Goal: Task Accomplishment & Management: Manage account settings

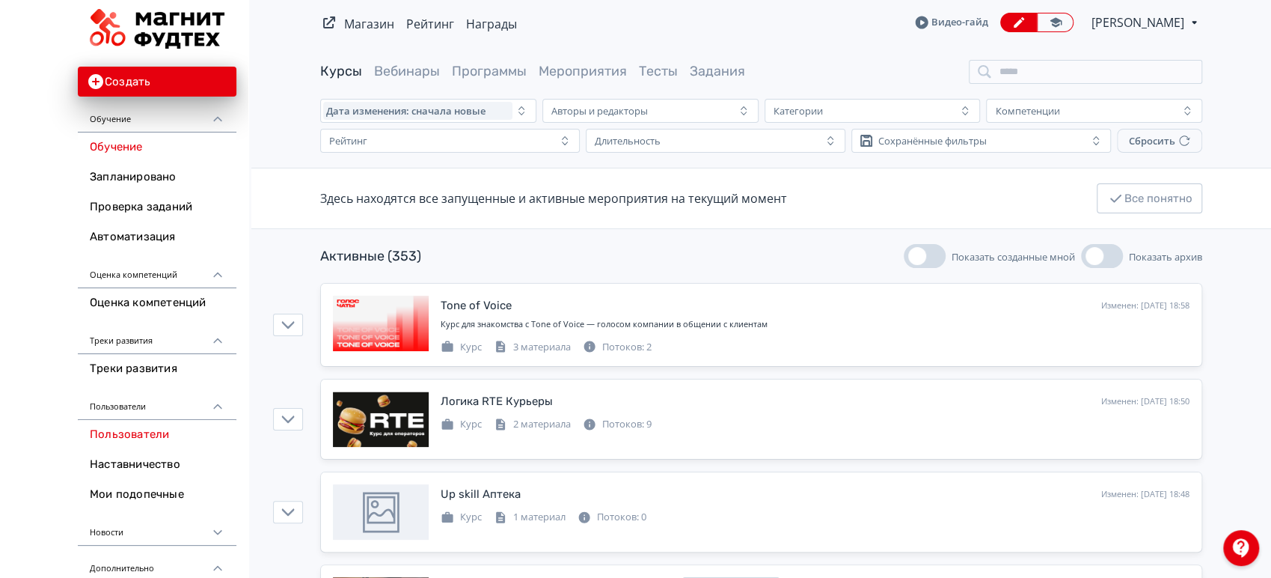
click at [156, 433] on link "Пользователи" at bounding box center [157, 435] width 159 height 30
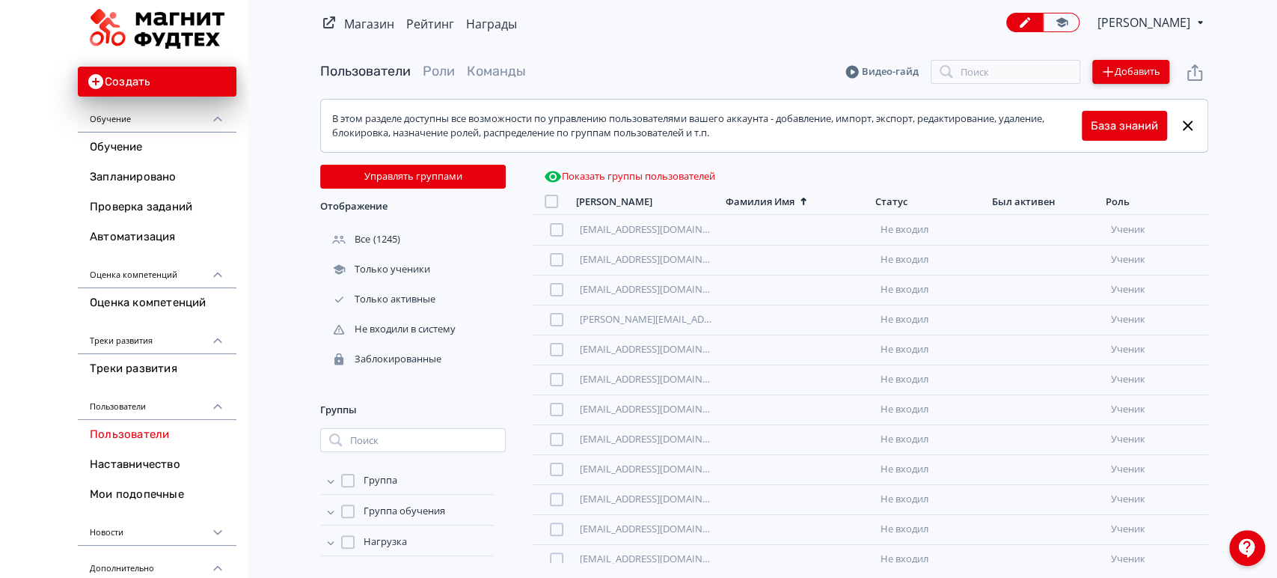
click at [1121, 80] on button "Добавить" at bounding box center [1130, 72] width 77 height 24
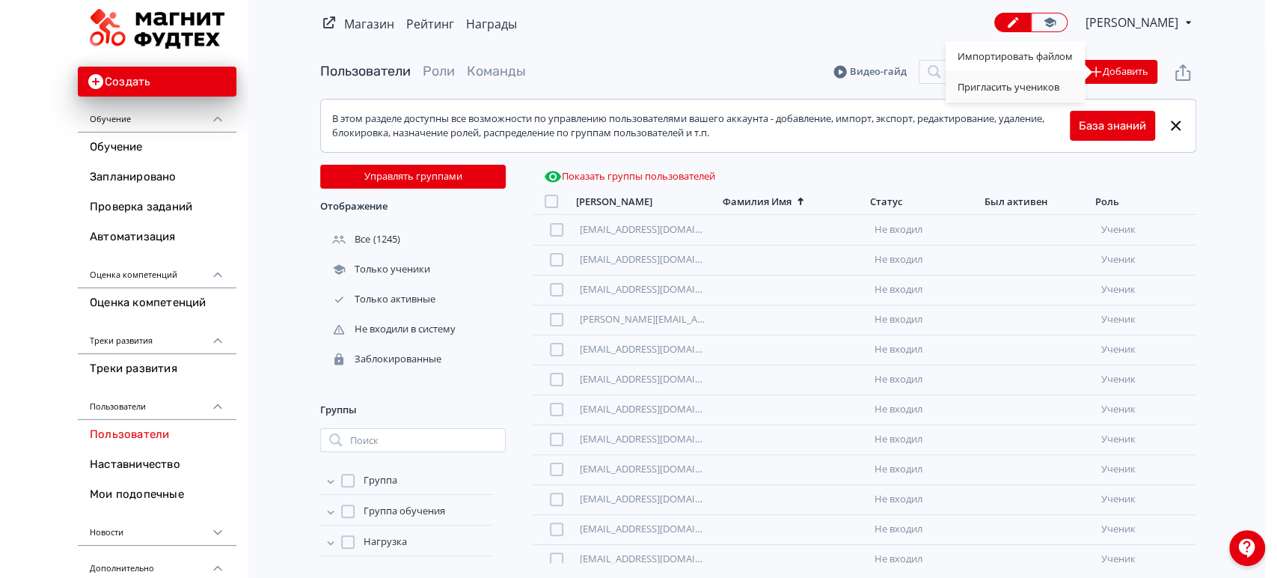
click at [1046, 87] on div "Пригласить учеников" at bounding box center [1015, 88] width 139 height 30
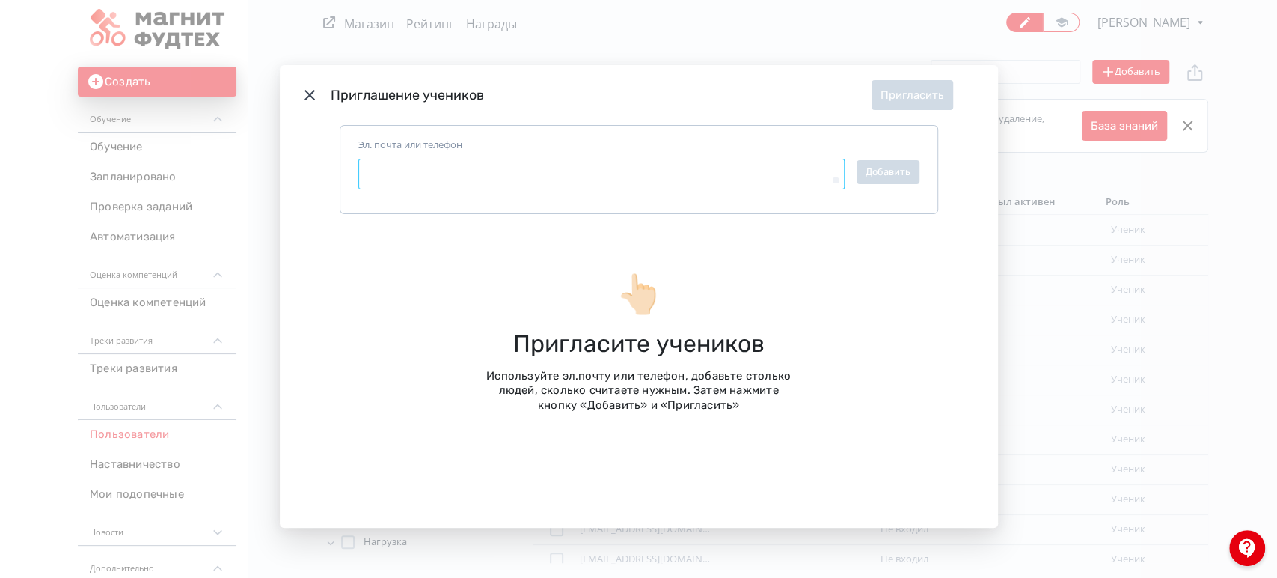
click at [478, 174] on textarea "Эл. почта или телефон" at bounding box center [601, 174] width 486 height 31
paste textarea "**********"
type textarea "*"
type textarea "**********"
click at [884, 168] on button "Добавить" at bounding box center [888, 172] width 63 height 24
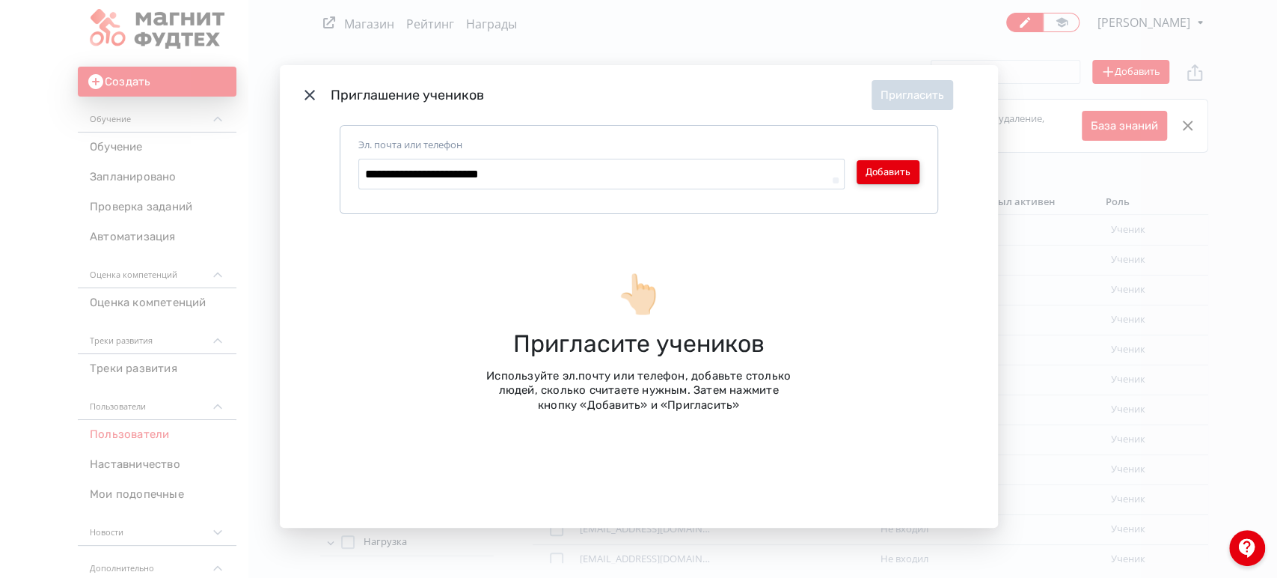
type textarea "*"
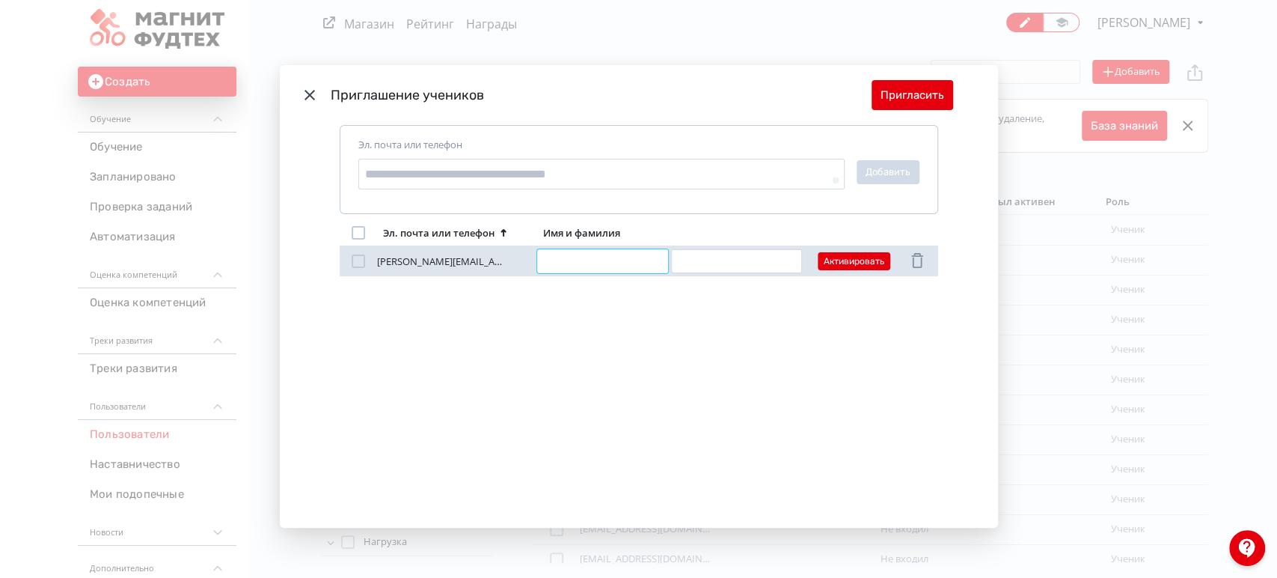
click at [609, 266] on input "Modal" at bounding box center [602, 261] width 131 height 24
type input "*********"
click at [728, 269] on input "Modal" at bounding box center [736, 261] width 131 height 24
type input "**********"
click at [856, 259] on button "Активировать" at bounding box center [854, 261] width 73 height 18
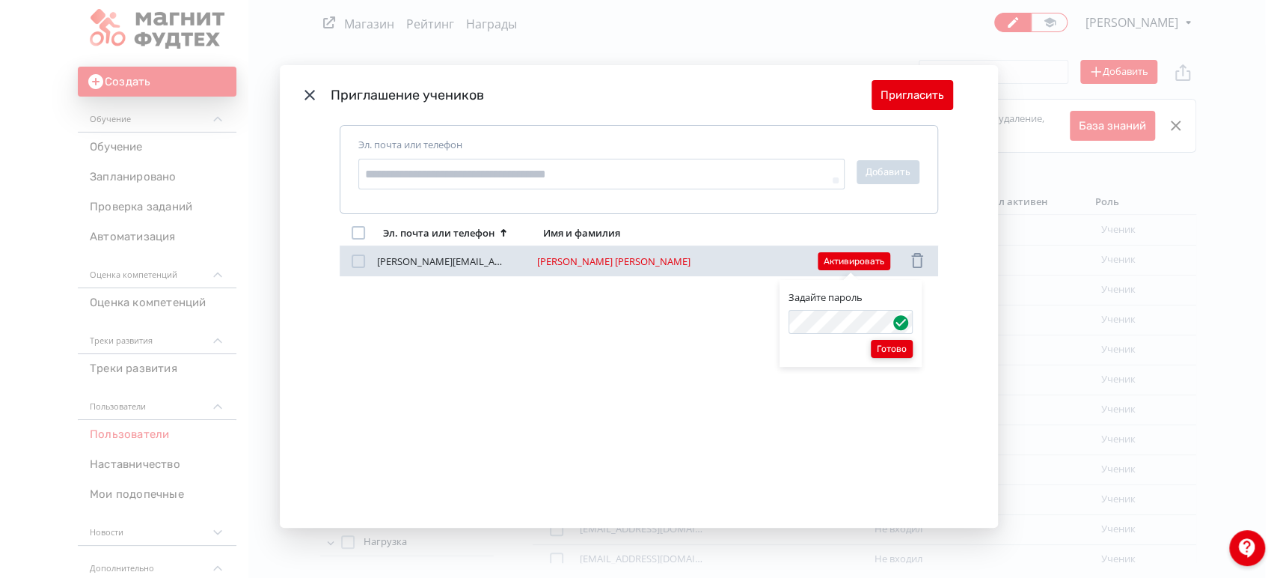
click at [890, 350] on button "Готово" at bounding box center [892, 349] width 42 height 18
click at [880, 351] on button "Сохранить" at bounding box center [895, 349] width 58 height 18
click at [900, 352] on button "Сохранить" at bounding box center [895, 349] width 58 height 18
click at [915, 389] on div "Изменить пароль Деактивировать Сохранить" at bounding box center [638, 289] width 1277 height 578
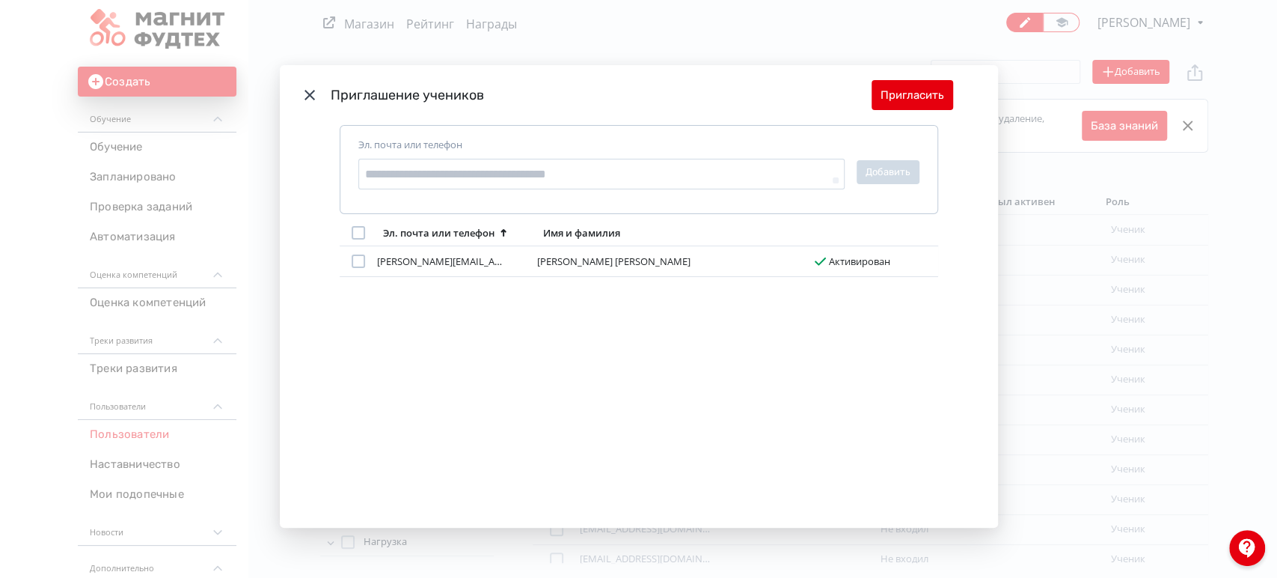
drag, startPoint x: 311, startPoint y: 97, endPoint x: 772, endPoint y: 71, distance: 461.6
click at [310, 96] on icon "Modal" at bounding box center [310, 95] width 18 height 18
click at [936, 107] on button "Пригласить" at bounding box center [913, 95] width 82 height 30
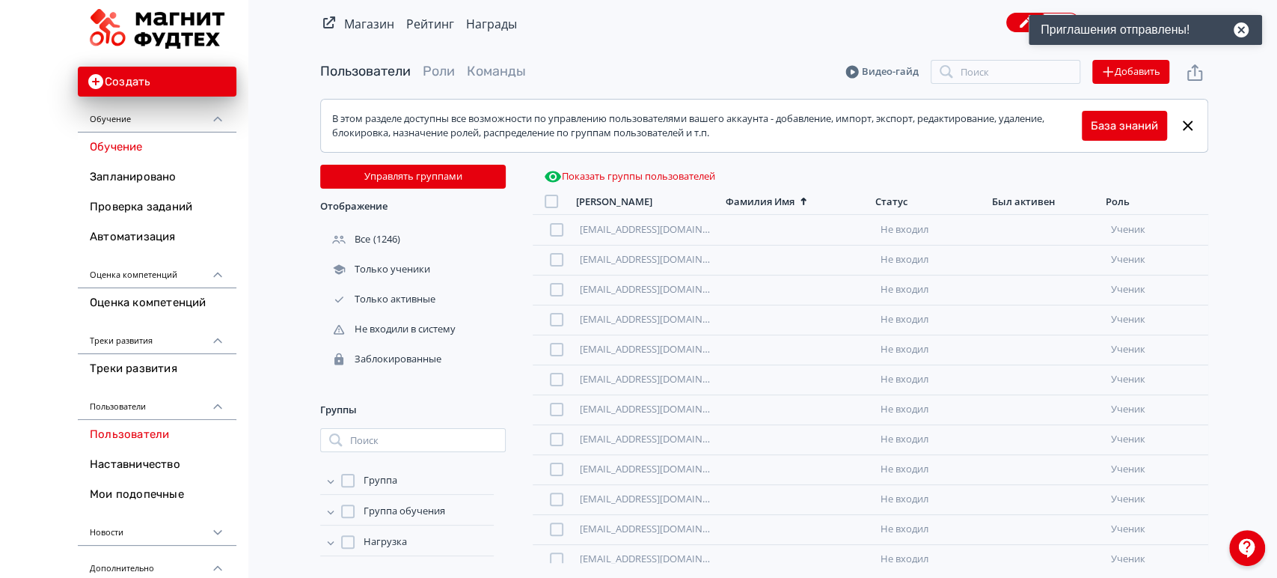
click at [127, 146] on link "Обучение" at bounding box center [157, 147] width 159 height 30
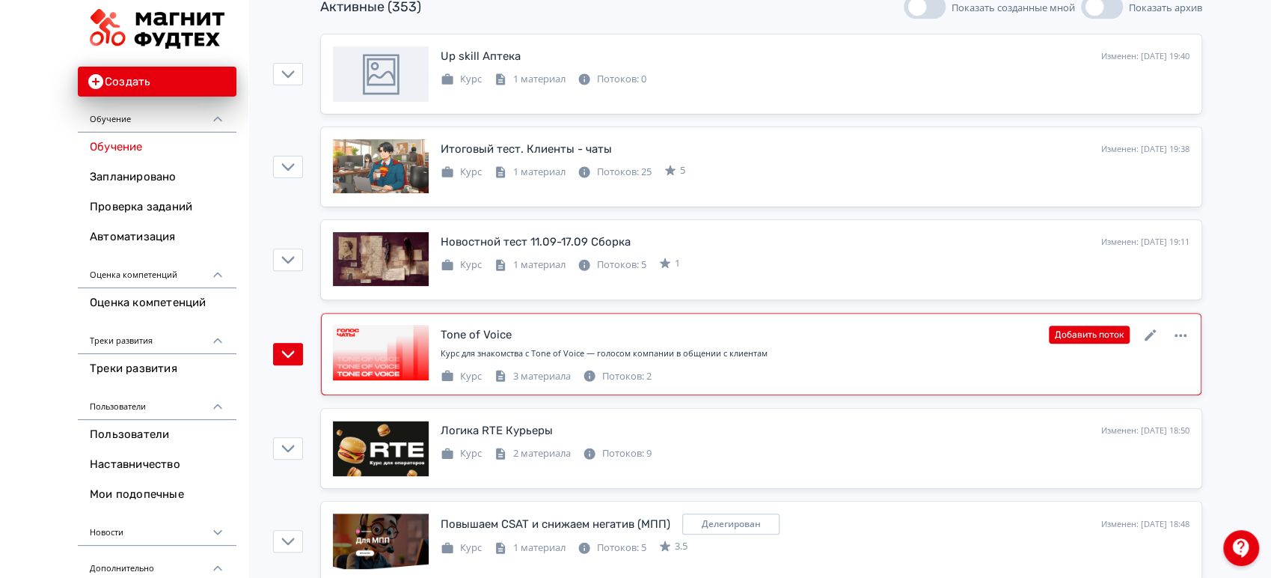
click at [790, 325] on div "Tone of Voice Изменен: [DATE] 18:58 Добавить поток" at bounding box center [815, 334] width 749 height 19
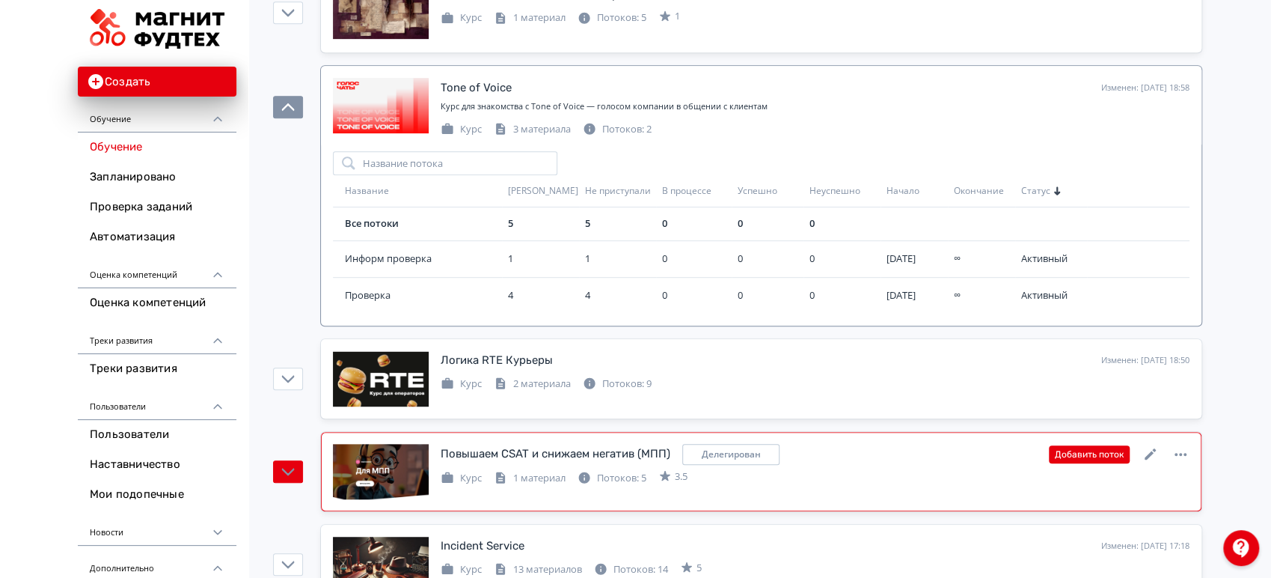
scroll to position [498, 0]
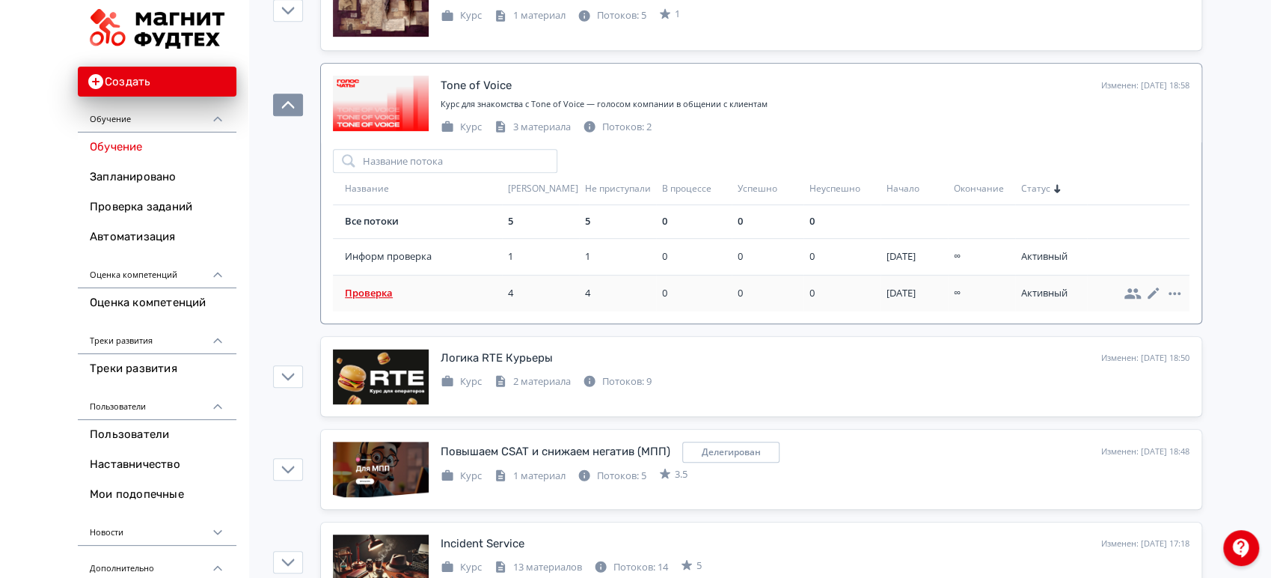
click at [385, 287] on span "Проверка" at bounding box center [423, 293] width 157 height 15
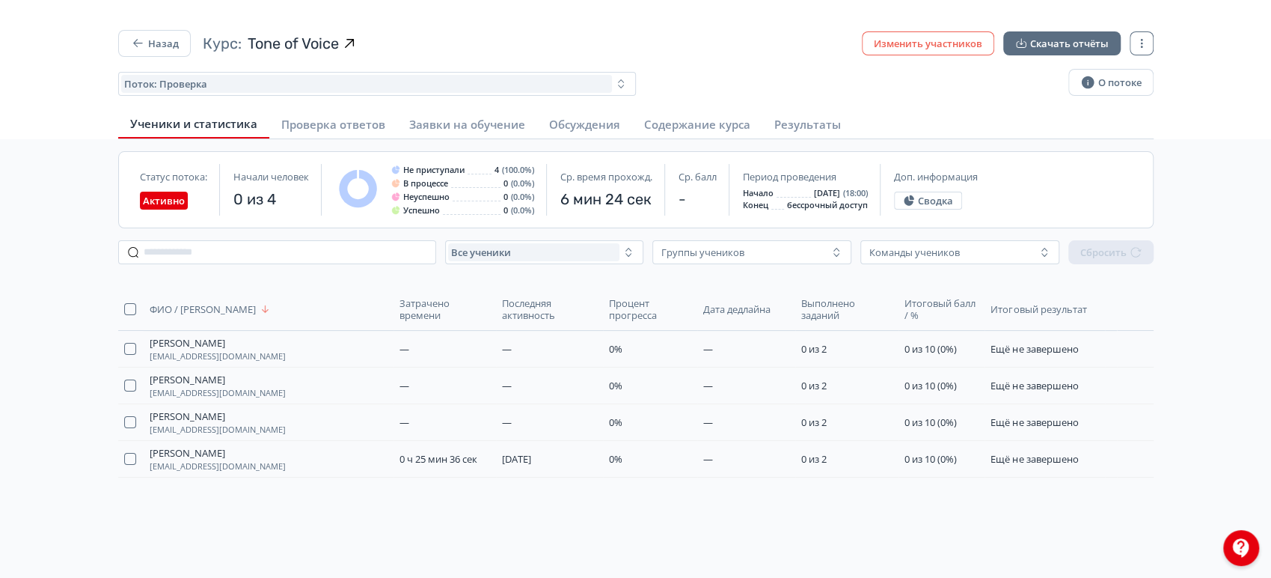
click at [946, 34] on button "Изменить участников" at bounding box center [928, 43] width 132 height 24
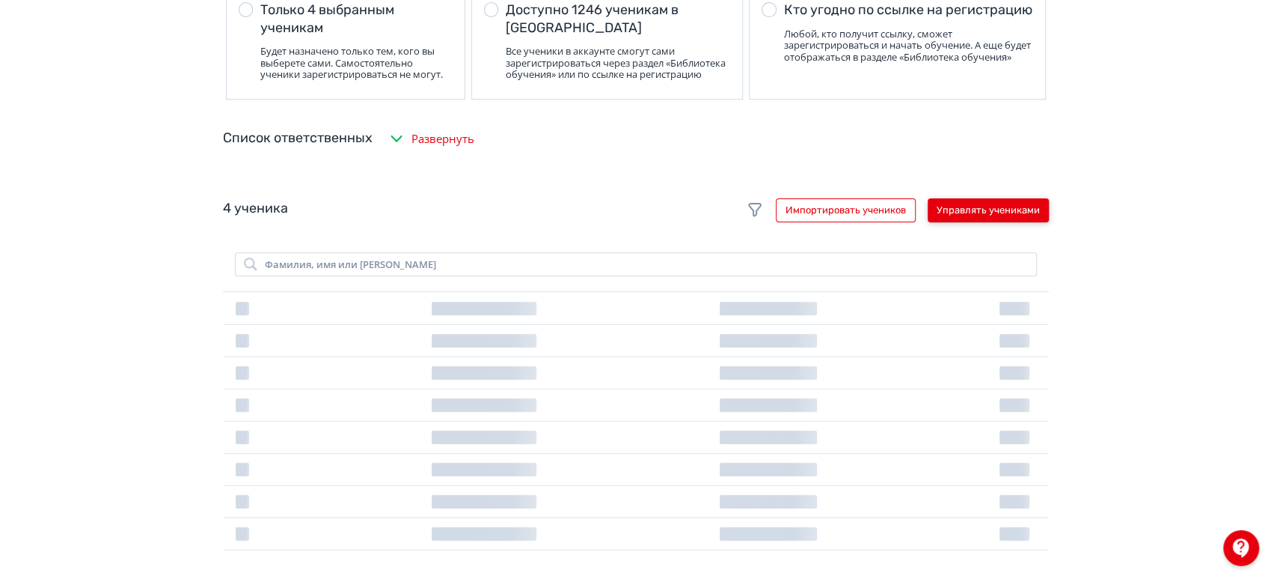
scroll to position [249, 0]
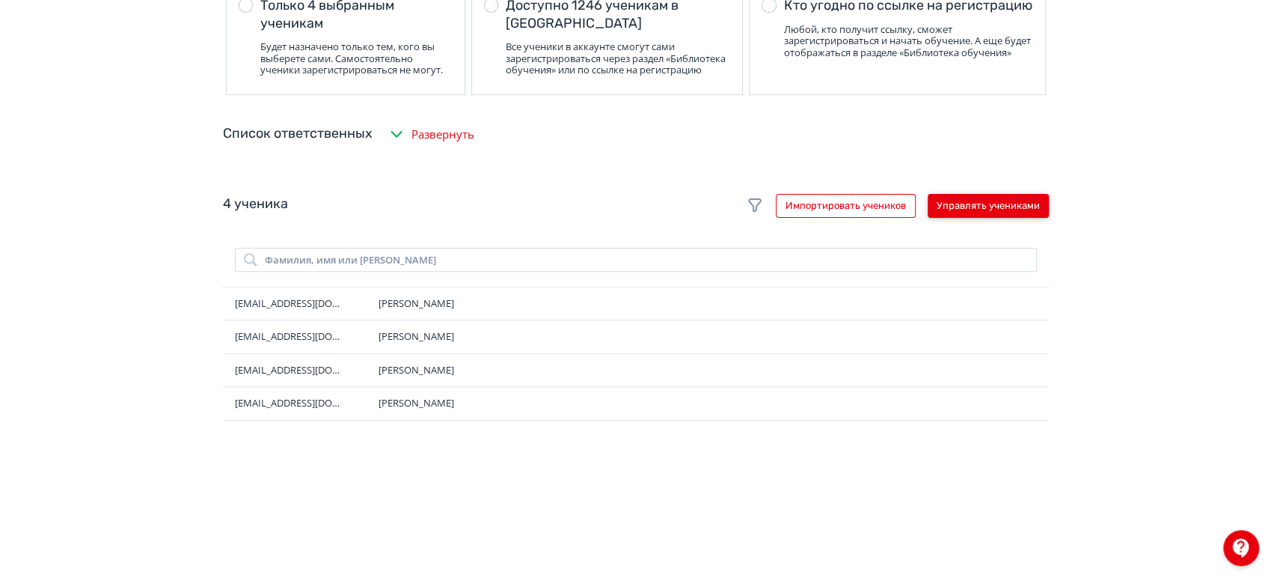
click at [1003, 212] on button "Управлять учениками" at bounding box center [988, 206] width 121 height 24
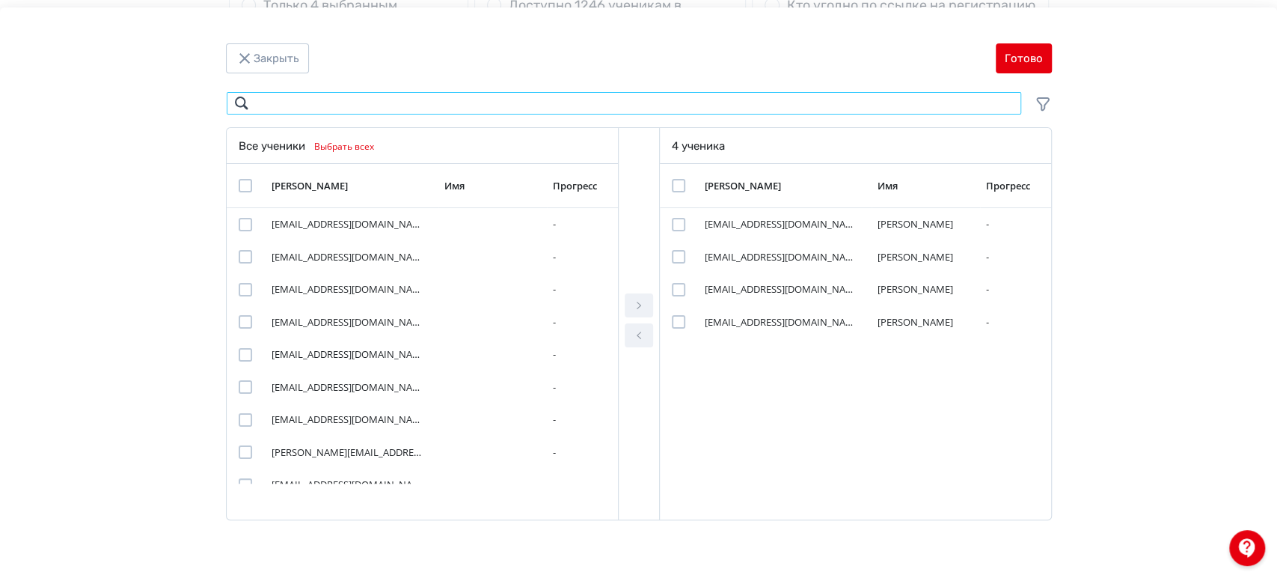
click at [390, 109] on input "Modal" at bounding box center [624, 103] width 796 height 24
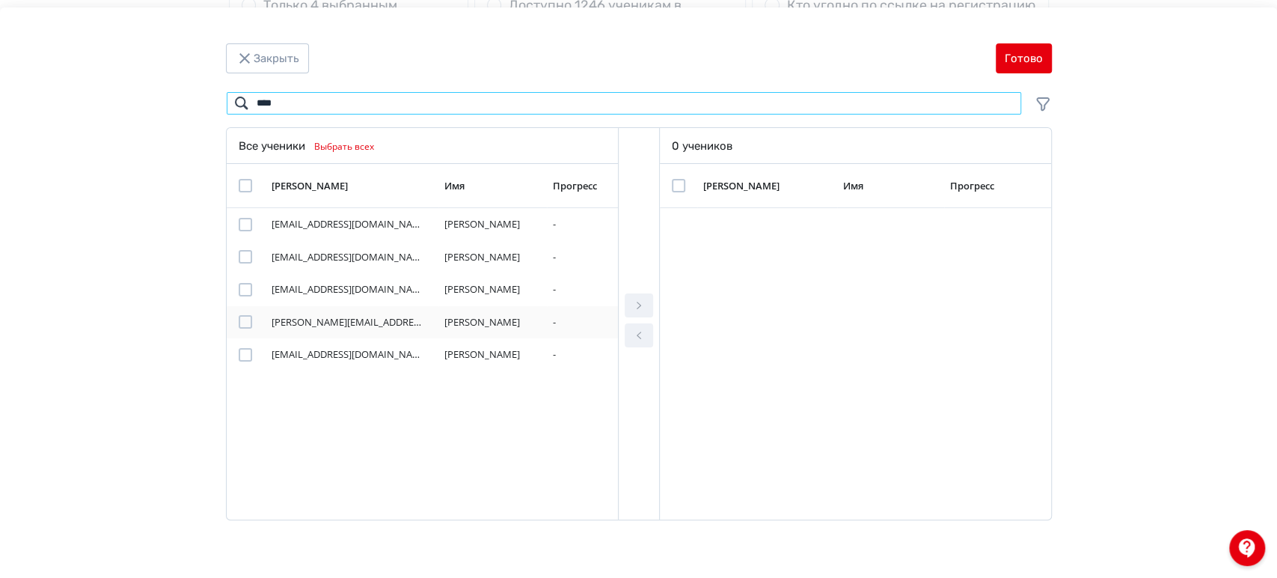
type input "****"
click at [242, 319] on div "Modal" at bounding box center [245, 321] width 13 height 13
click at [640, 302] on icon "Modal" at bounding box center [639, 305] width 18 height 18
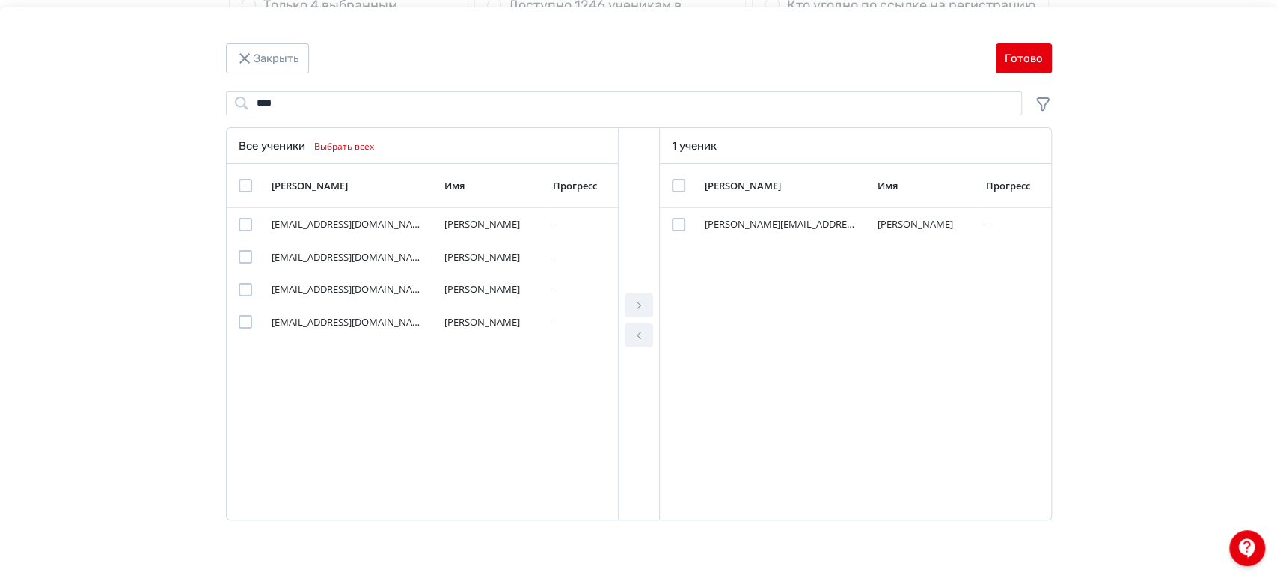
click at [998, 78] on div "[PERSON_NAME] **** Поиск Все ученики Выбрать всех [PERSON_NAME] Имя Прогресс [E…" at bounding box center [638, 296] width 1277 height 578
click at [1015, 56] on button "Готово" at bounding box center [1024, 58] width 56 height 30
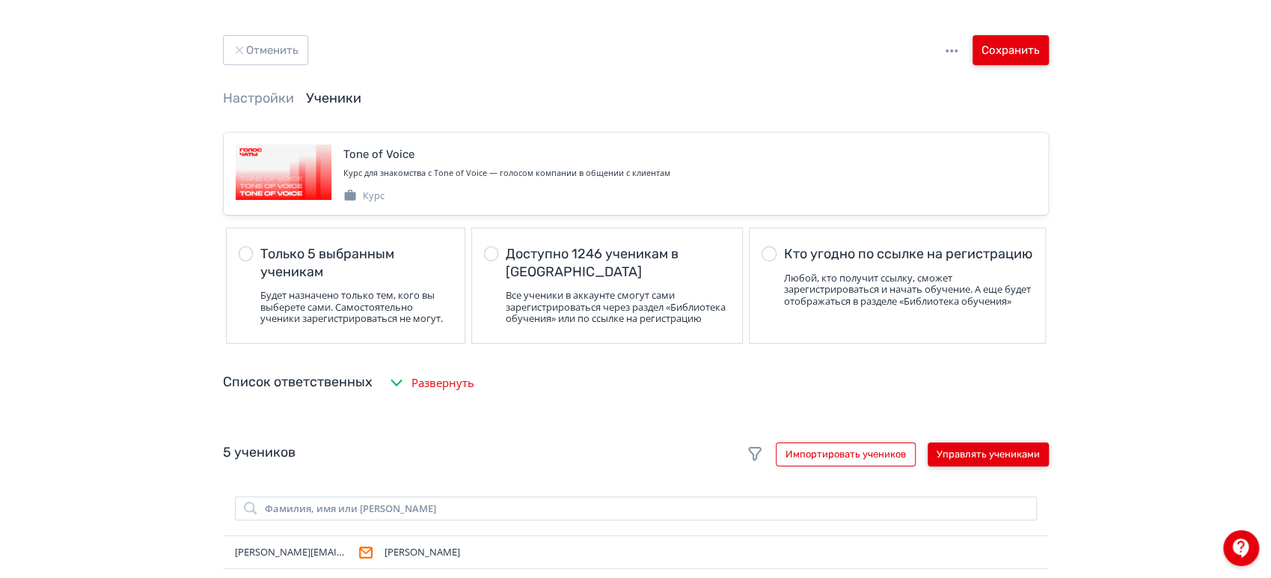
scroll to position [0, 0]
click at [1021, 52] on button "Сохранить" at bounding box center [1011, 51] width 76 height 30
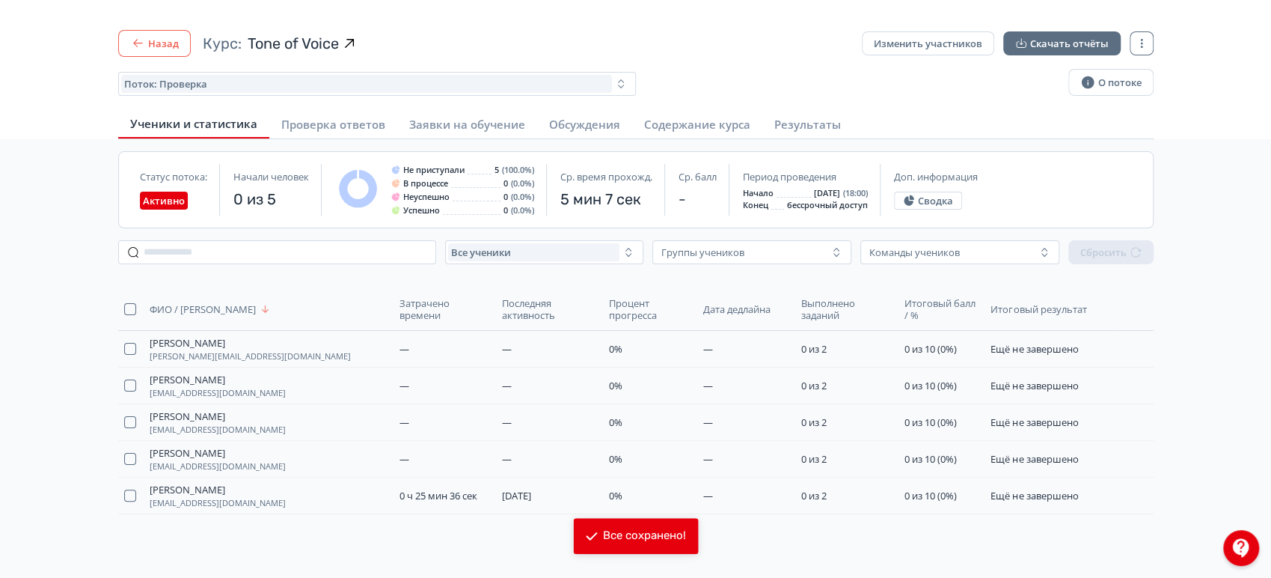
click at [168, 32] on button "Назад" at bounding box center [154, 43] width 73 height 27
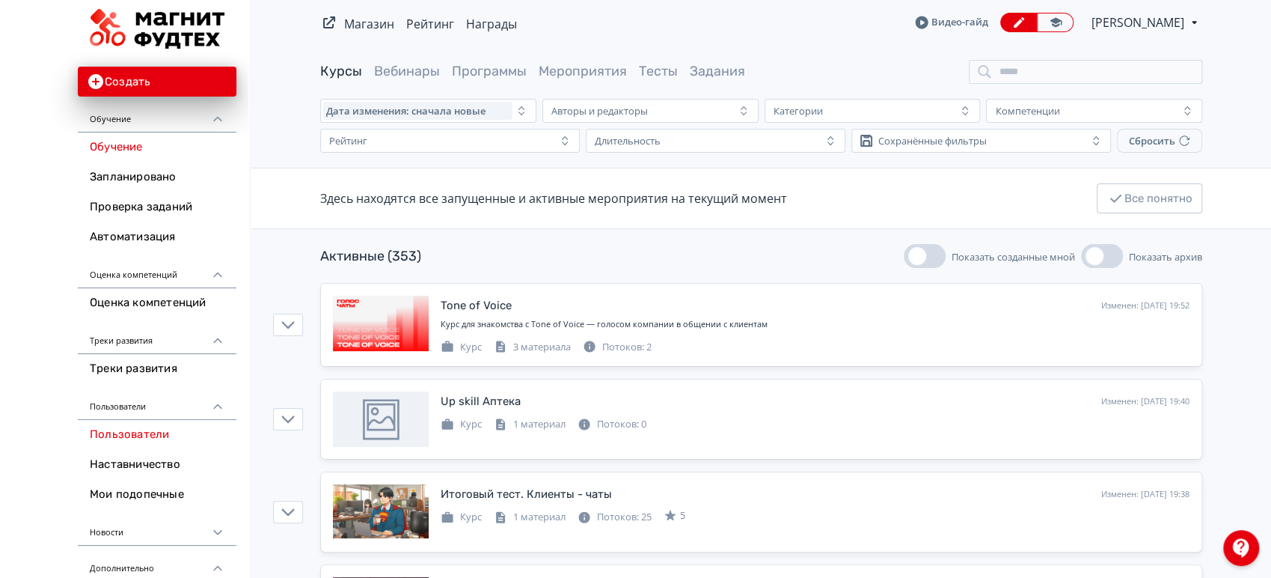
click at [150, 437] on link "Пользователи" at bounding box center [157, 435] width 159 height 30
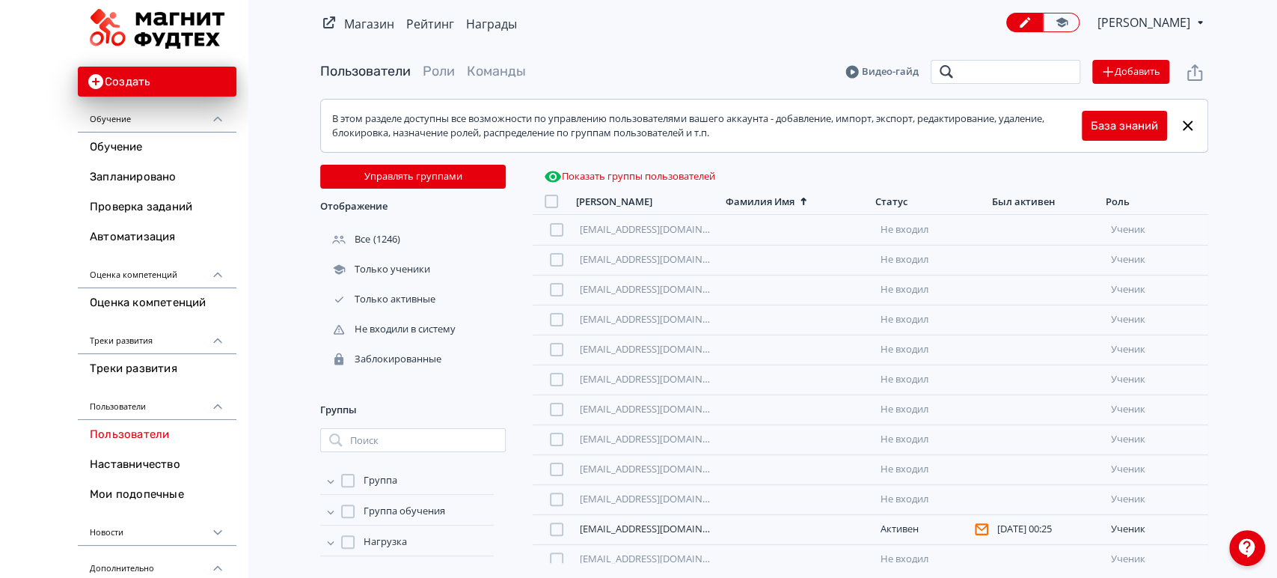
click at [1013, 76] on input "search" at bounding box center [1006, 72] width 150 height 24
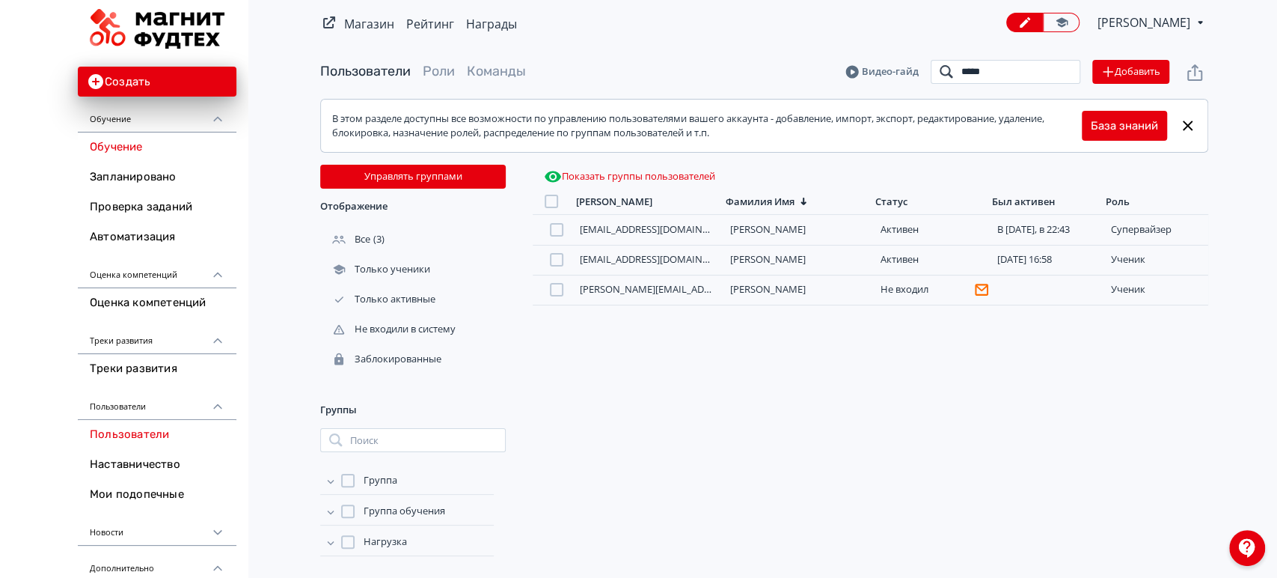
type input "*****"
click at [128, 152] on link "Обучение" at bounding box center [157, 147] width 159 height 30
